Goal: Use online tool/utility: Utilize a website feature to perform a specific function

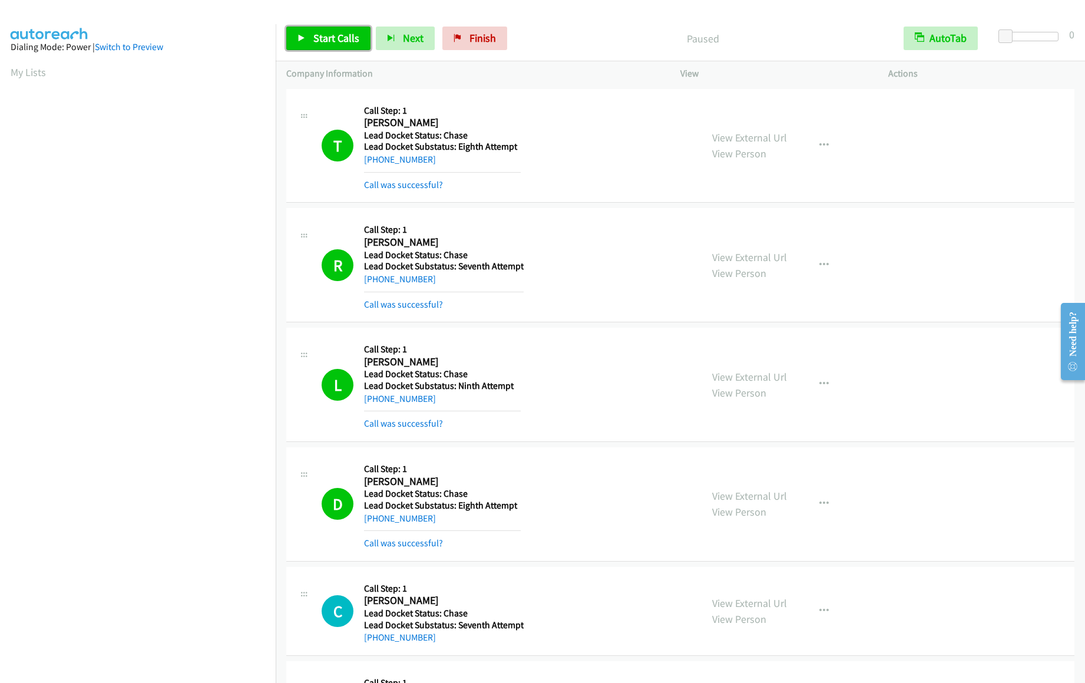
click at [353, 31] on link "Start Calls" at bounding box center [328, 39] width 84 height 24
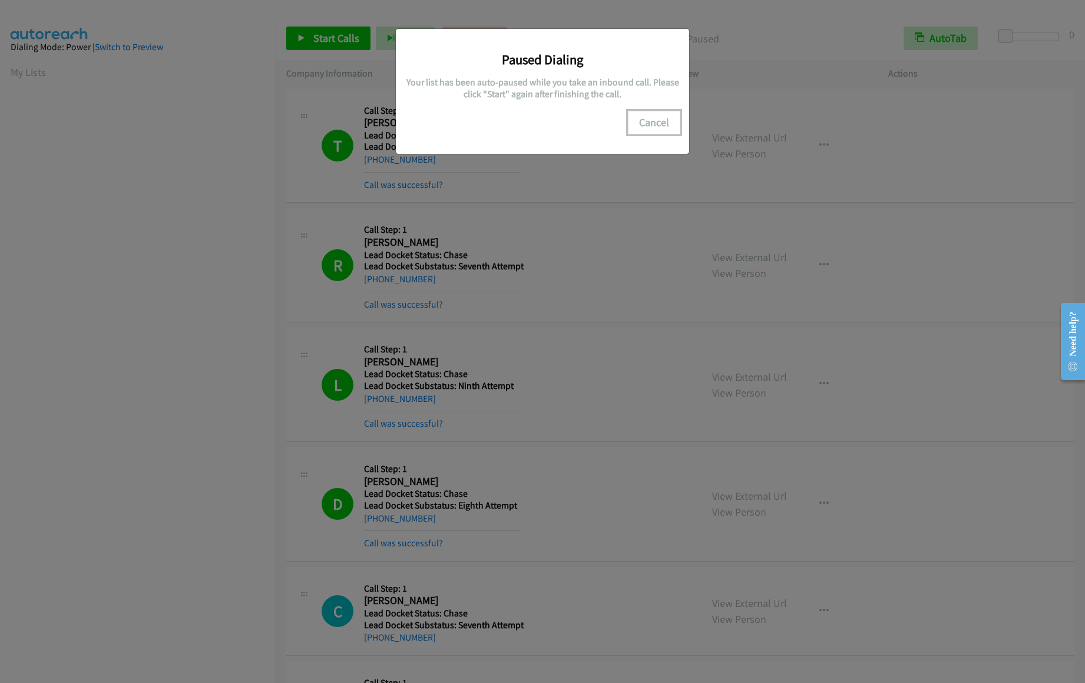
click at [646, 115] on button "Cancel" at bounding box center [654, 123] width 52 height 24
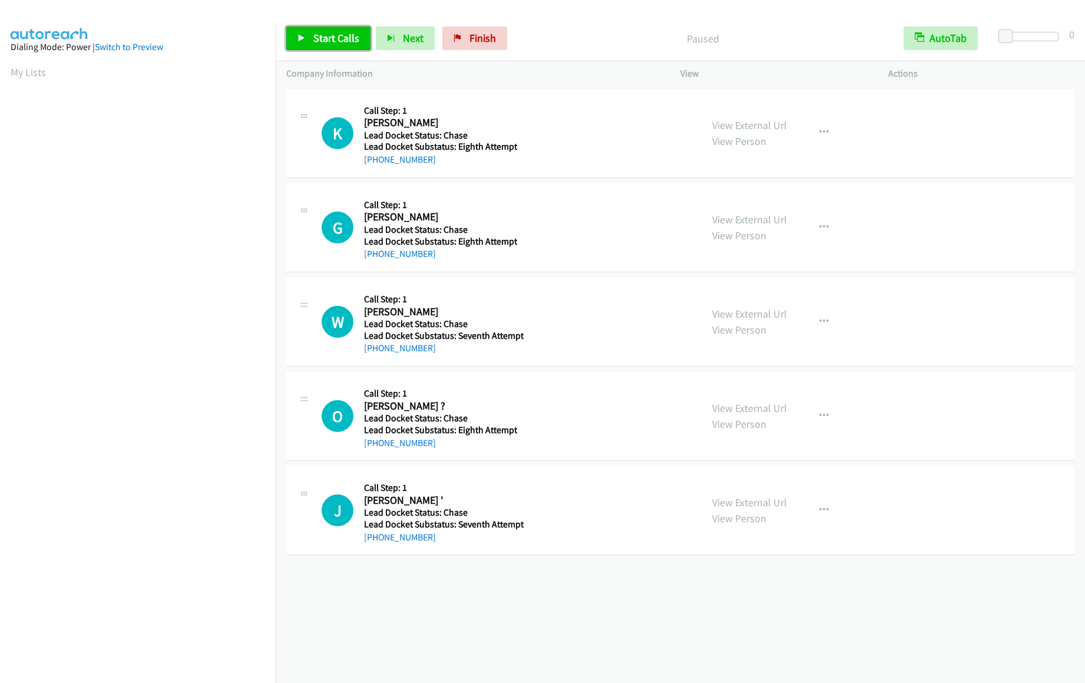
click at [339, 39] on span "Start Calls" at bounding box center [336, 38] width 46 height 14
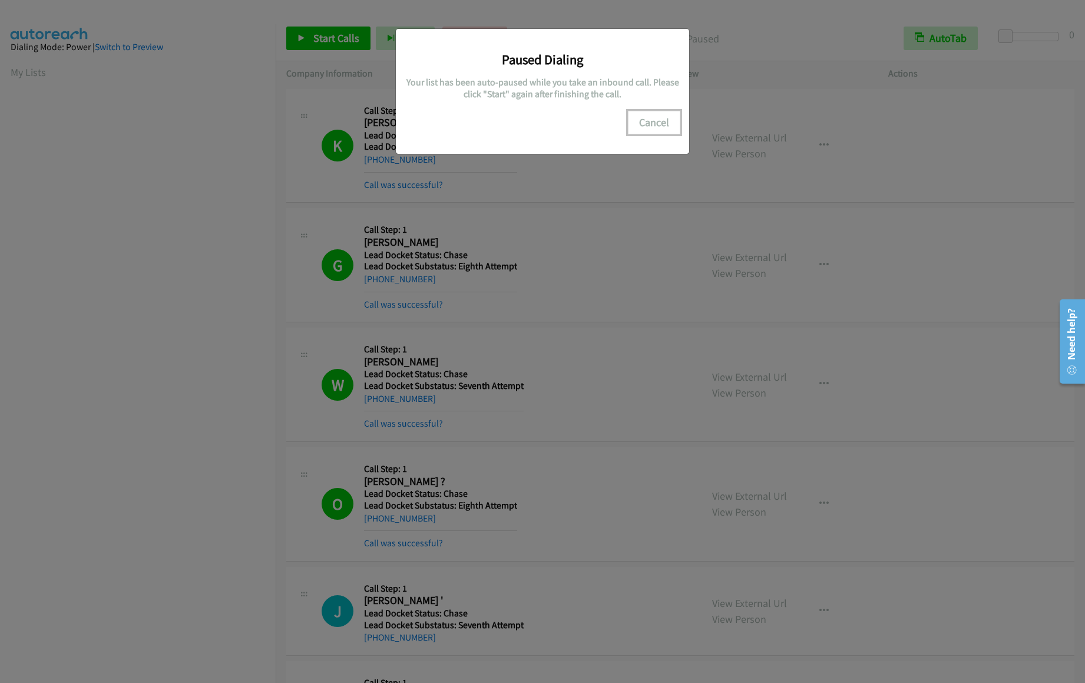
click at [659, 126] on button "Cancel" at bounding box center [654, 123] width 52 height 24
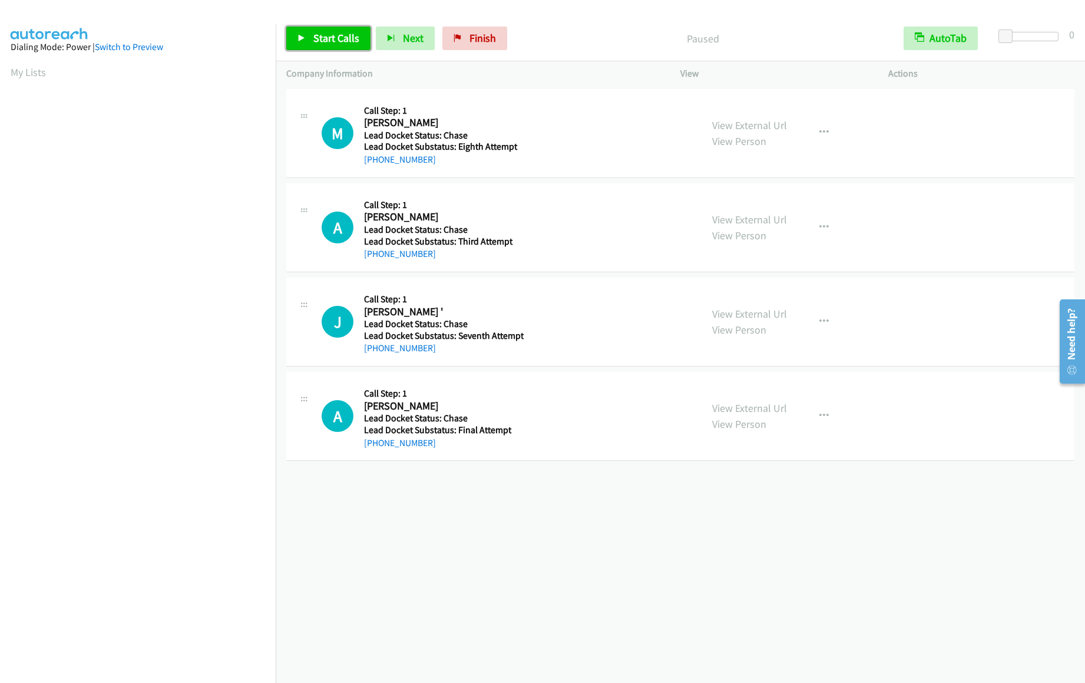
click at [320, 45] on link "Start Calls" at bounding box center [328, 39] width 84 height 24
click at [334, 38] on span "Start Calls" at bounding box center [336, 38] width 46 height 14
click at [327, 25] on div "Start Calls Pause Next Finish Started AutoTab AutoTab 0" at bounding box center [681, 38] width 810 height 45
click at [326, 34] on span "Pause" at bounding box center [326, 38] width 27 height 14
click at [445, 35] on link "Finish" at bounding box center [475, 39] width 65 height 24
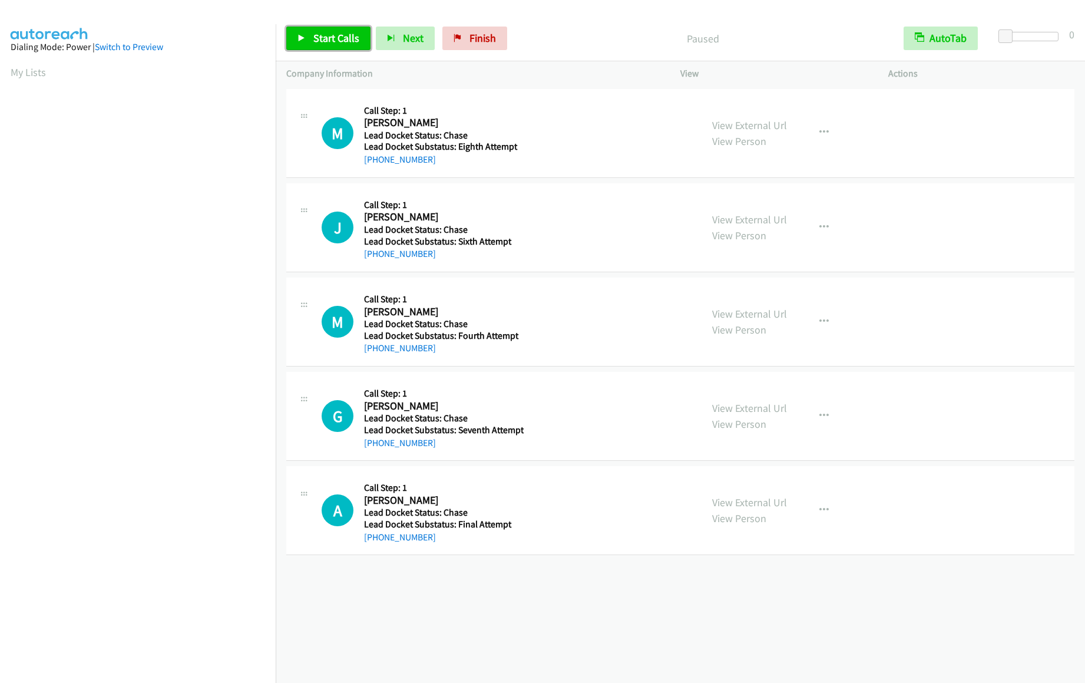
click at [331, 37] on span "Start Calls" at bounding box center [336, 38] width 46 height 14
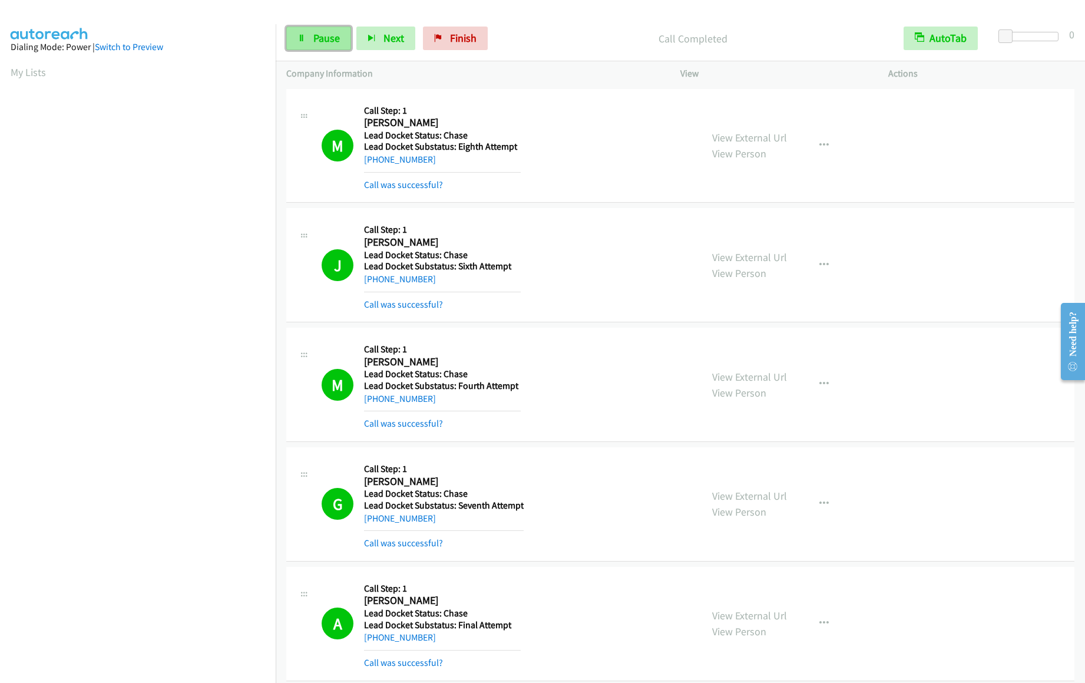
click at [321, 39] on span "Pause" at bounding box center [326, 38] width 27 height 14
click at [314, 41] on span "Start Calls" at bounding box center [336, 38] width 46 height 14
